Goal: Task Accomplishment & Management: Manage account settings

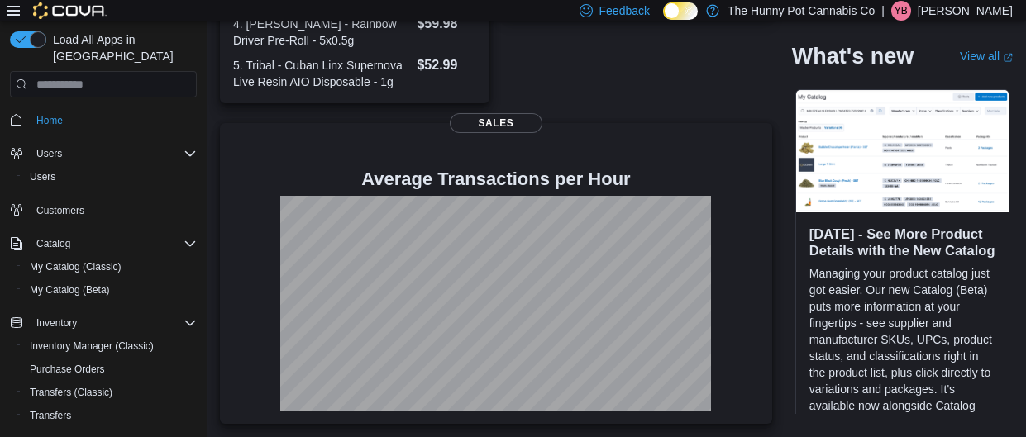
scroll to position [146, 0]
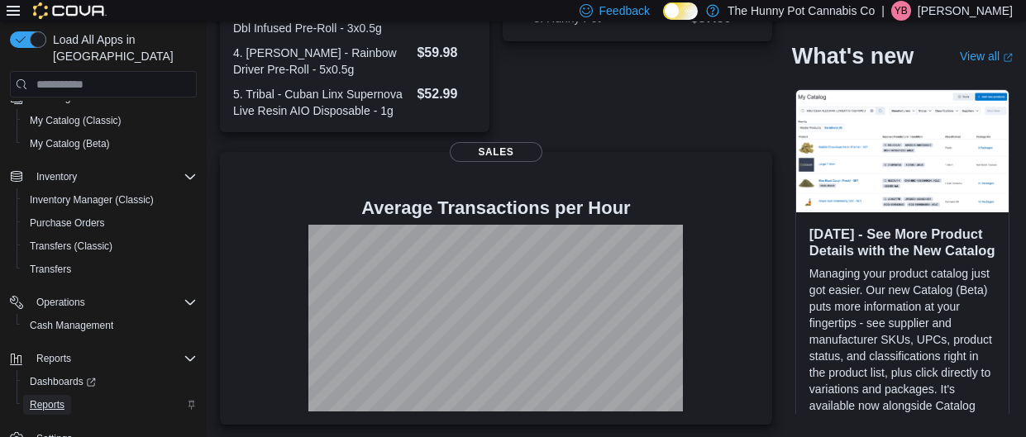
click at [55, 398] on span "Reports" at bounding box center [47, 404] width 35 height 13
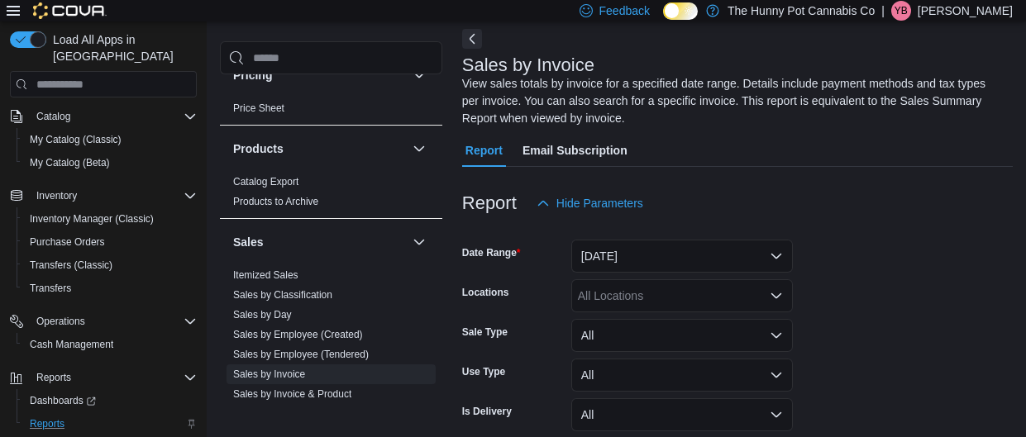
scroll to position [226, 0]
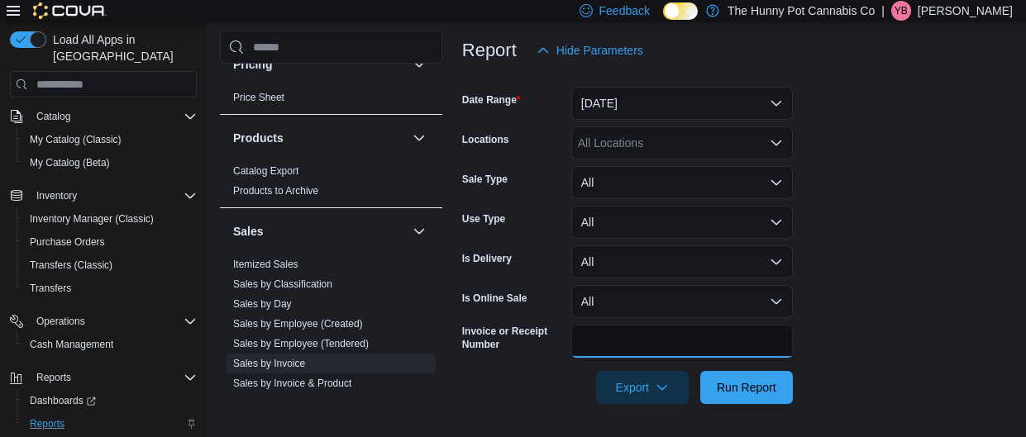
click at [634, 335] on input "Invoice or Receipt Number" at bounding box center [682, 341] width 222 height 33
click at [700, 371] on button "Run Report" at bounding box center [746, 387] width 93 height 33
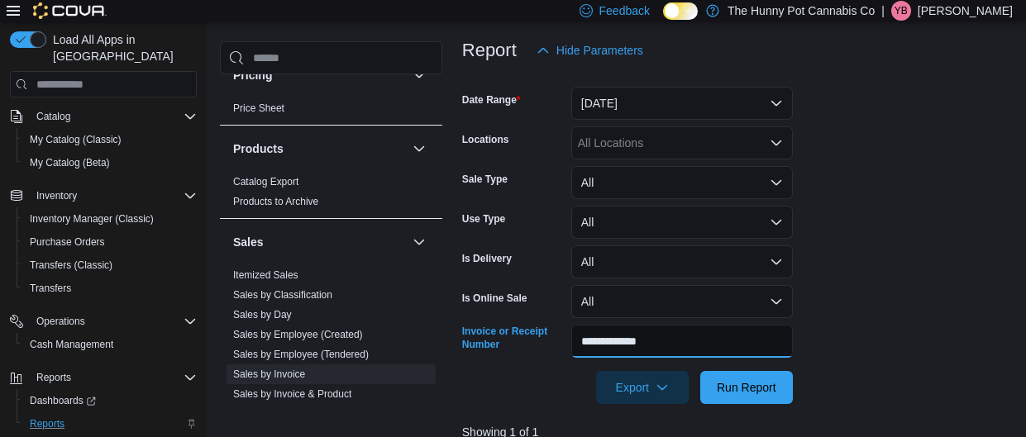
scroll to position [595, 0]
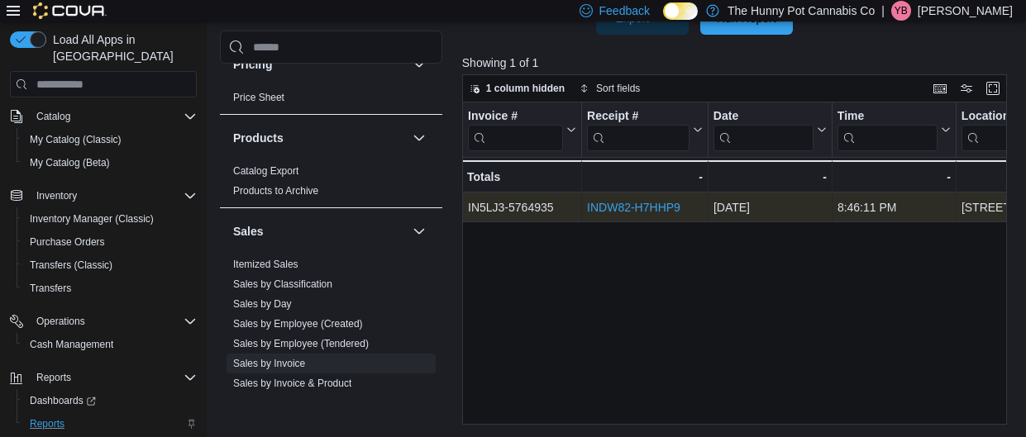
click at [664, 207] on link "INDW82-H7HHP9" at bounding box center [633, 208] width 93 height 13
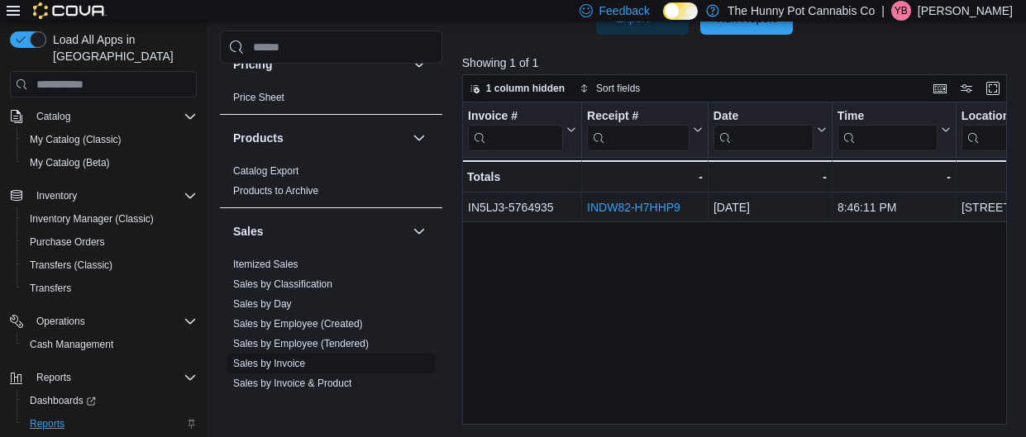
click at [329, 363] on span "Sales by Invoice" at bounding box center [330, 365] width 209 height 20
click at [625, 252] on div "Invoice # Click to view column header actions Receipt # Click to view column he…" at bounding box center [735, 263] width 546 height 322
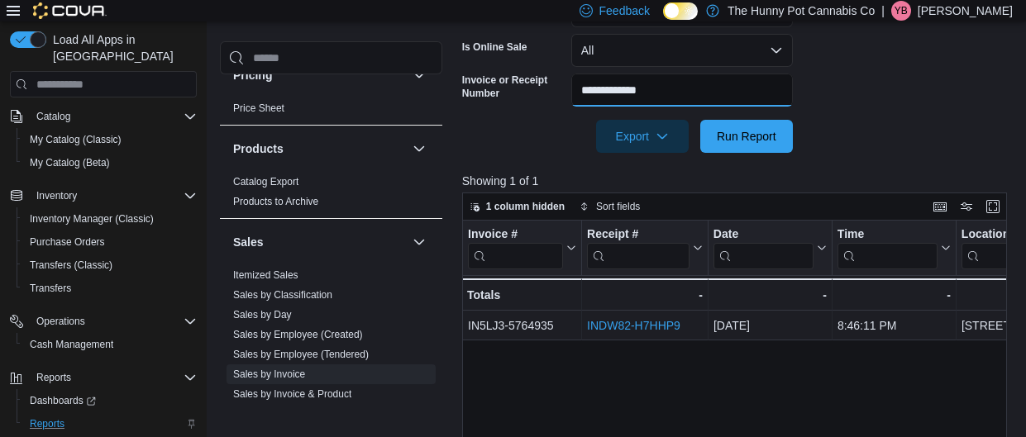
click at [672, 95] on input "**********" at bounding box center [682, 90] width 222 height 33
type input "**********"
click at [700, 120] on button "Run Report" at bounding box center [746, 136] width 93 height 33
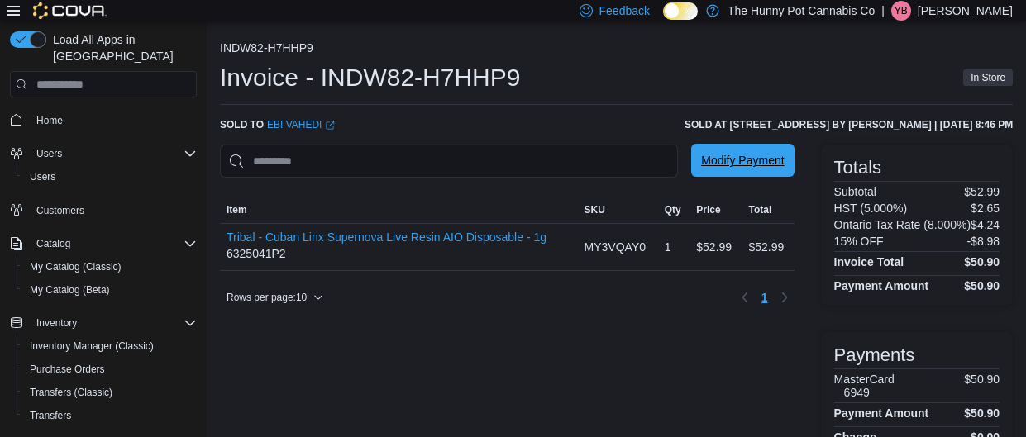
click at [701, 158] on span "Modify Payment" at bounding box center [742, 160] width 83 height 17
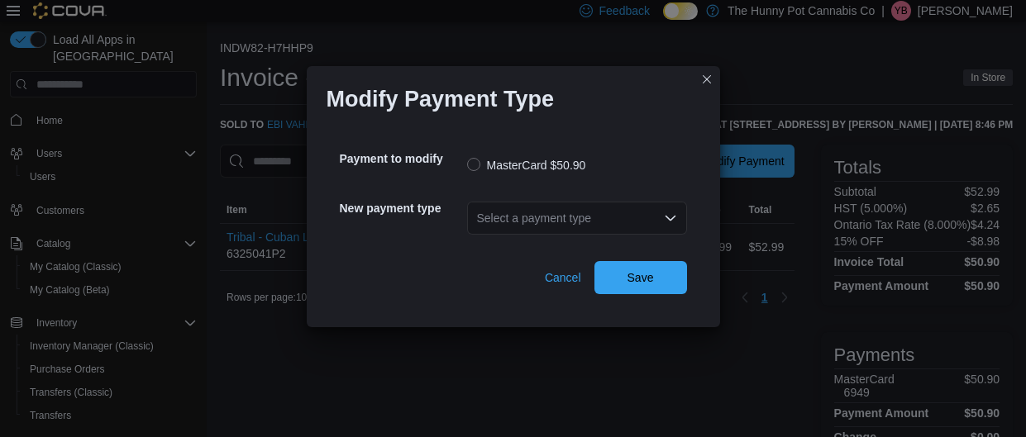
click at [593, 212] on div "Select a payment type" at bounding box center [577, 218] width 220 height 33
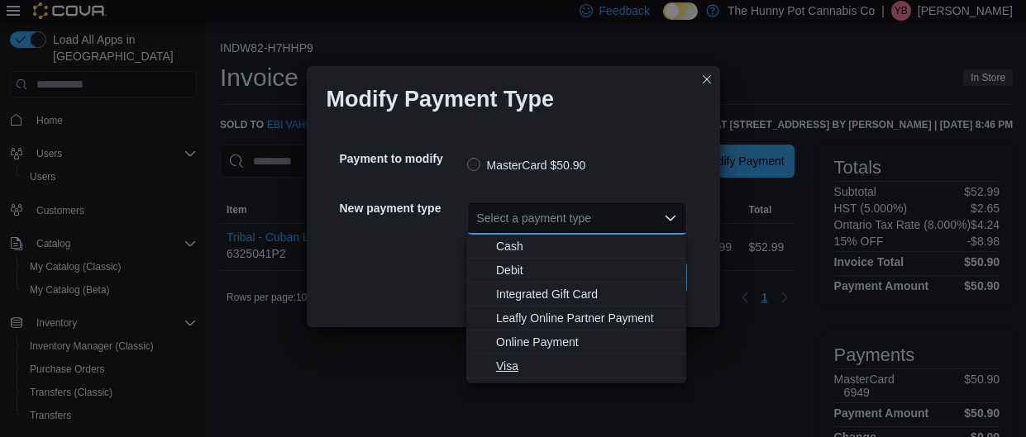
click at [529, 367] on span "Visa" at bounding box center [586, 366] width 180 height 17
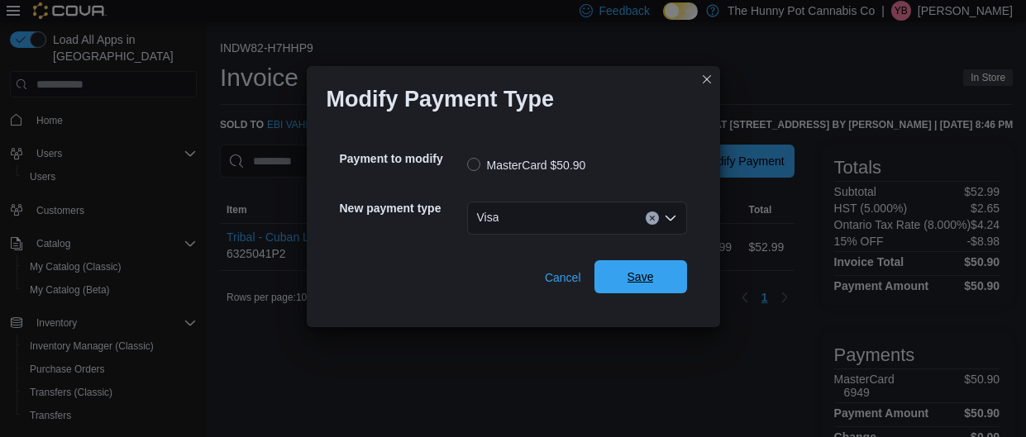
click at [626, 280] on span "Save" at bounding box center [640, 276] width 73 height 33
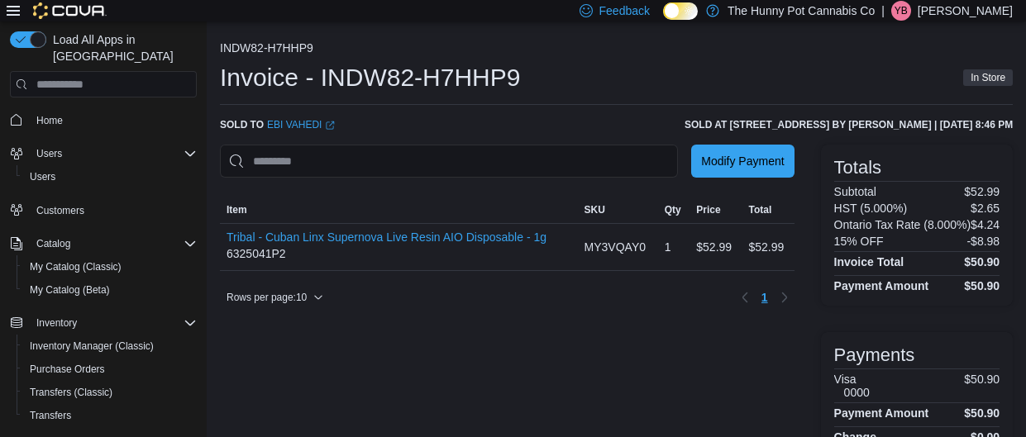
scroll to position [33, 0]
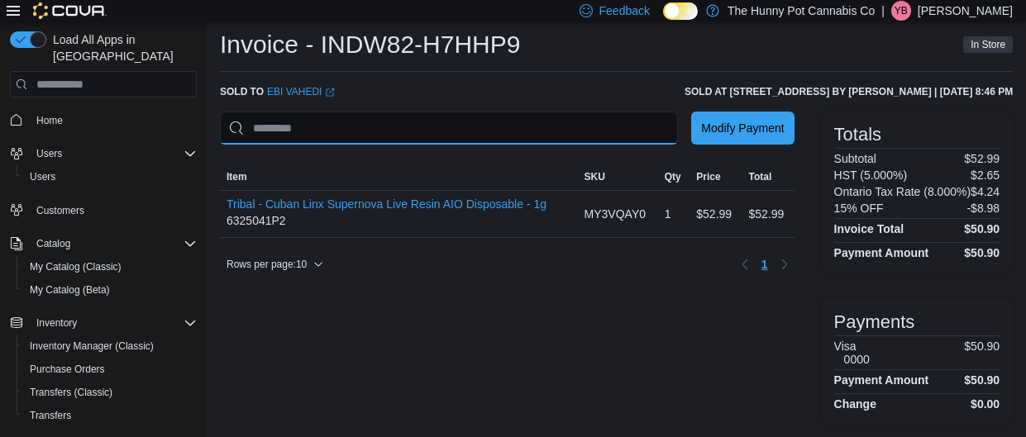
click at [293, 130] on input "This is a search bar. As you type, the results lower in the page will automatic…" at bounding box center [449, 128] width 458 height 33
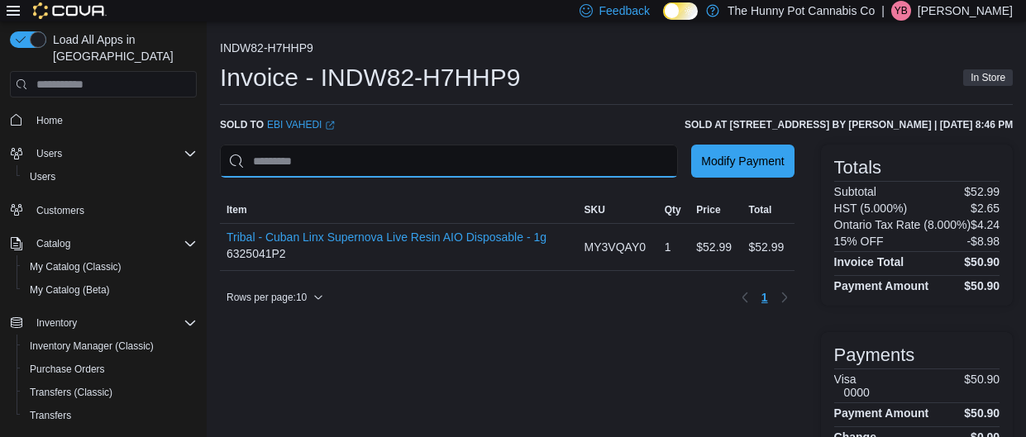
click at [327, 165] on input "This is a search bar. As you type, the results lower in the page will automatic…" at bounding box center [449, 161] width 458 height 33
